Goal: Find specific page/section: Find specific page/section

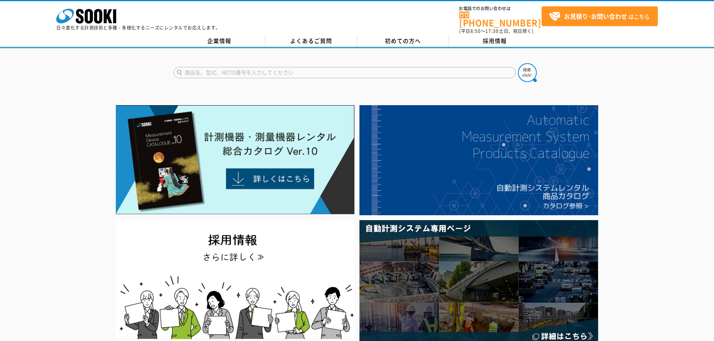
click at [338, 67] on input "text" at bounding box center [345, 72] width 342 height 11
type input "GT"
click at [531, 68] on img at bounding box center [527, 72] width 19 height 19
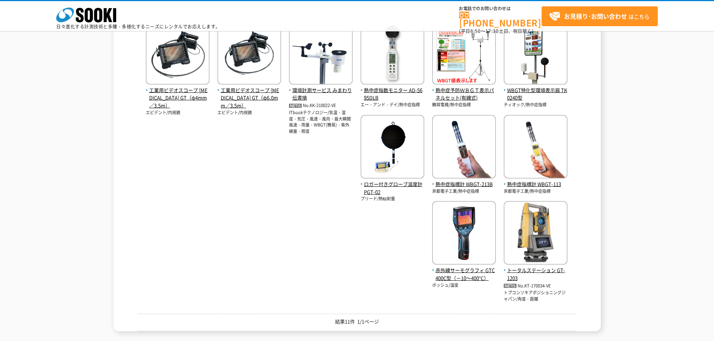
scroll to position [225, 0]
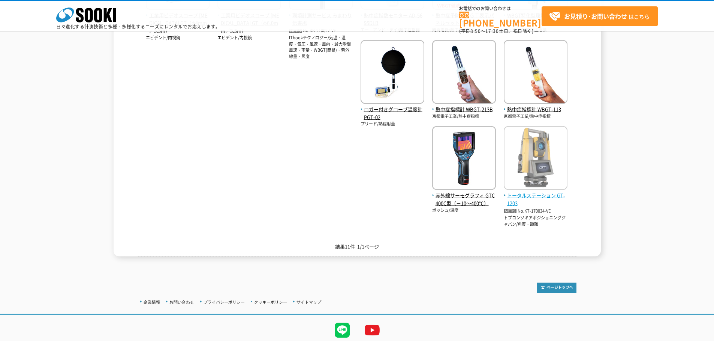
click at [526, 200] on span "トータルステーション GT-1203" at bounding box center [536, 200] width 64 height 16
click at [540, 194] on span "トータルステーション GT-1203" at bounding box center [536, 200] width 64 height 16
click at [543, 197] on span "トータルステーション GT-1203" at bounding box center [536, 200] width 64 height 16
